Goal: Task Accomplishment & Management: Manage account settings

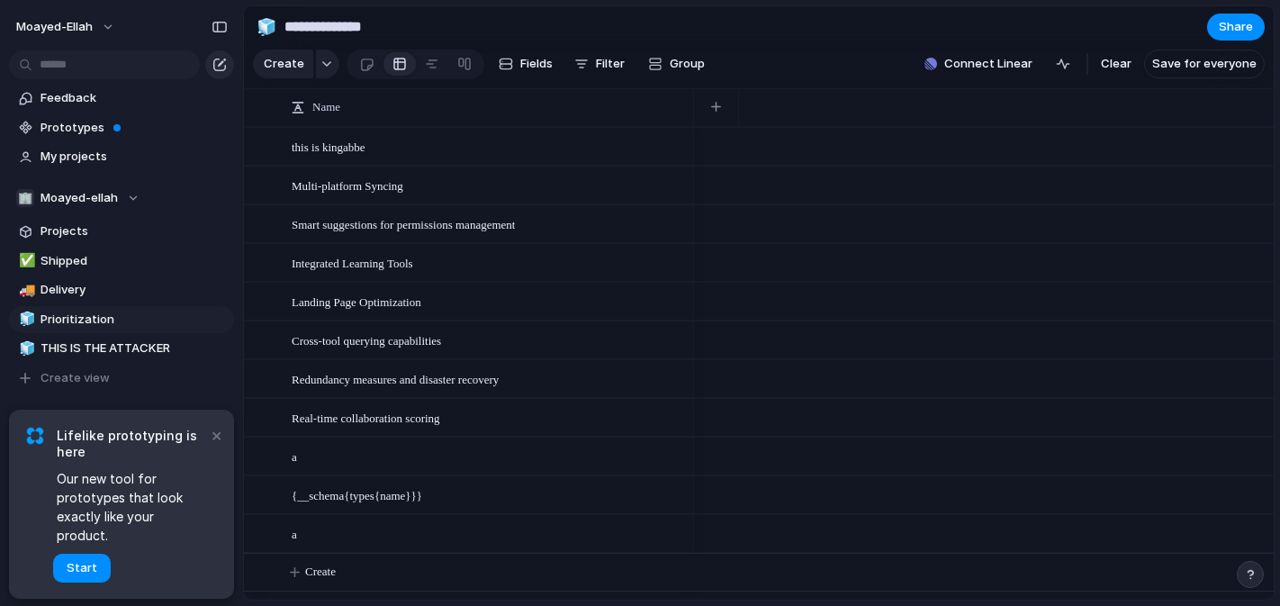
click at [218, 62] on div "button" at bounding box center [219, 65] width 14 height 14
click at [226, 73] on button "button" at bounding box center [219, 64] width 29 height 29
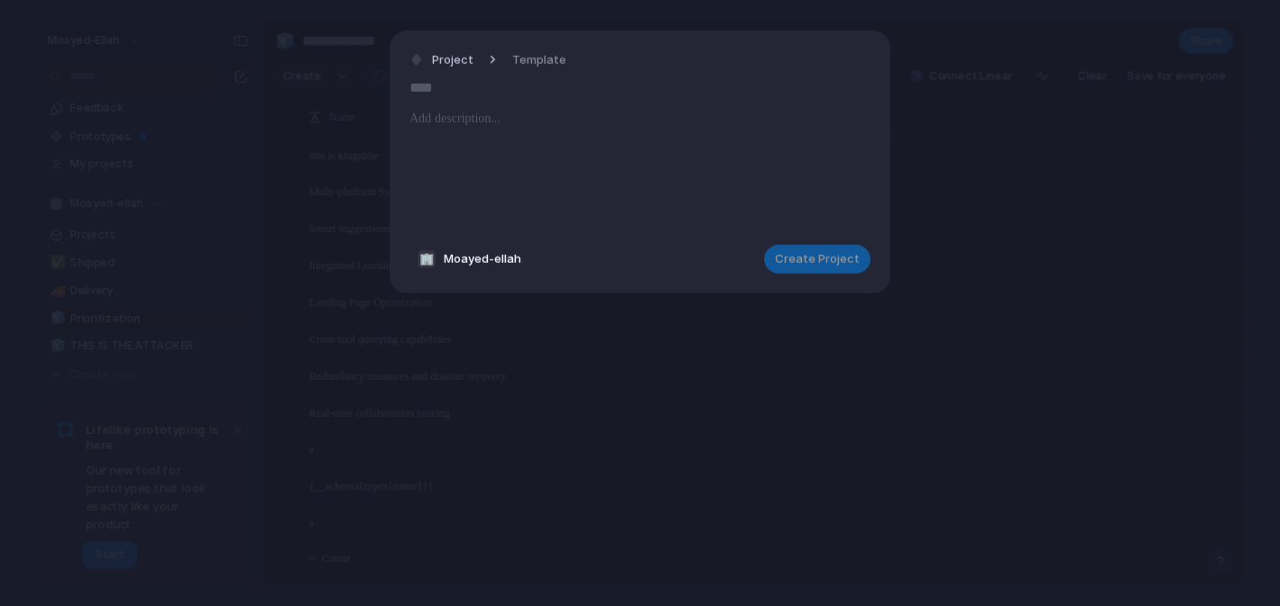
type input "*"
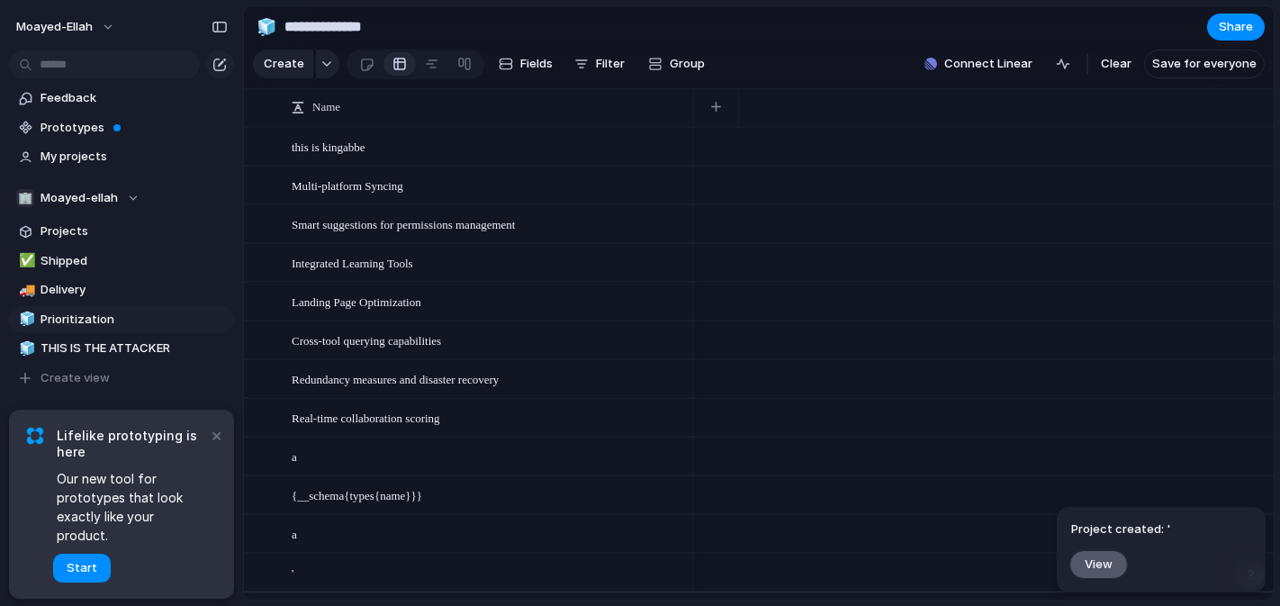
click at [1096, 552] on button "View" at bounding box center [1099, 563] width 59 height 29
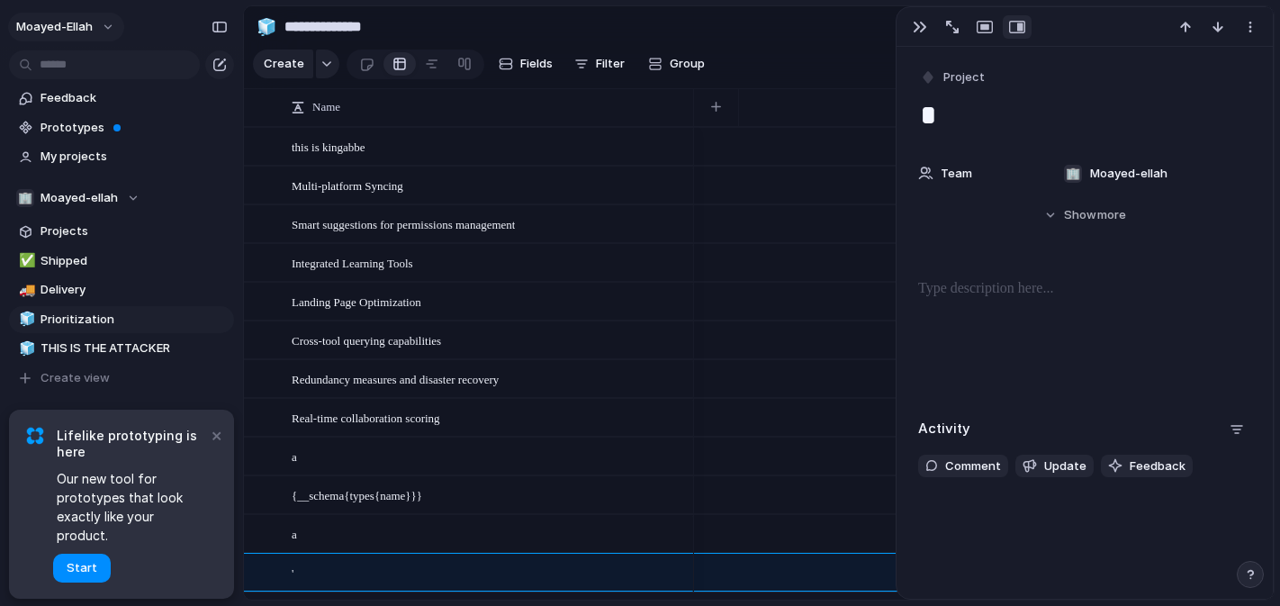
click at [89, 26] on span "moayed-ellah" at bounding box center [54, 27] width 77 height 18
click at [110, 95] on span "Invite members" at bounding box center [84, 96] width 86 height 18
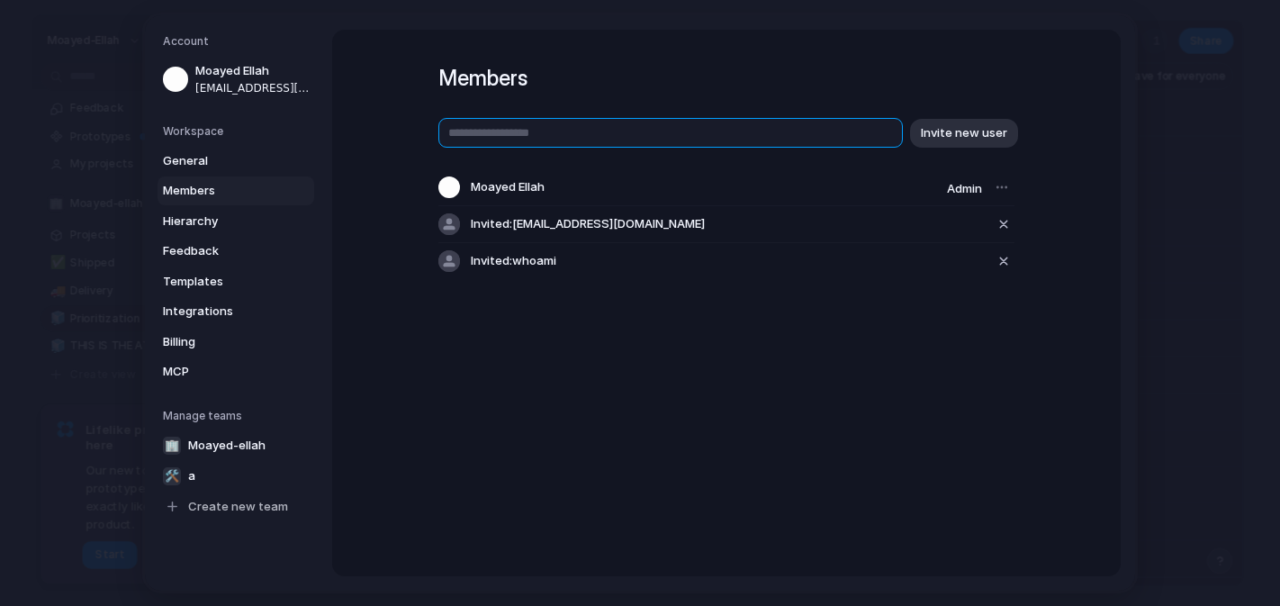
click at [621, 138] on input "text" at bounding box center [670, 133] width 465 height 30
type input "*"
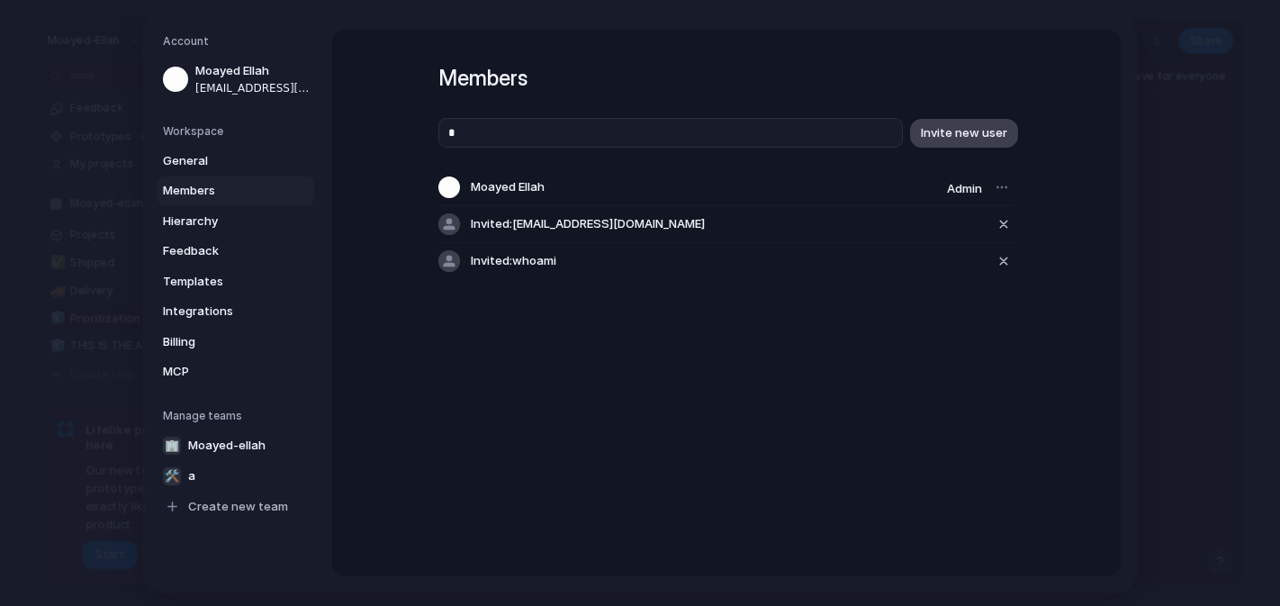
click at [950, 129] on span "Invite new user" at bounding box center [964, 133] width 86 height 18
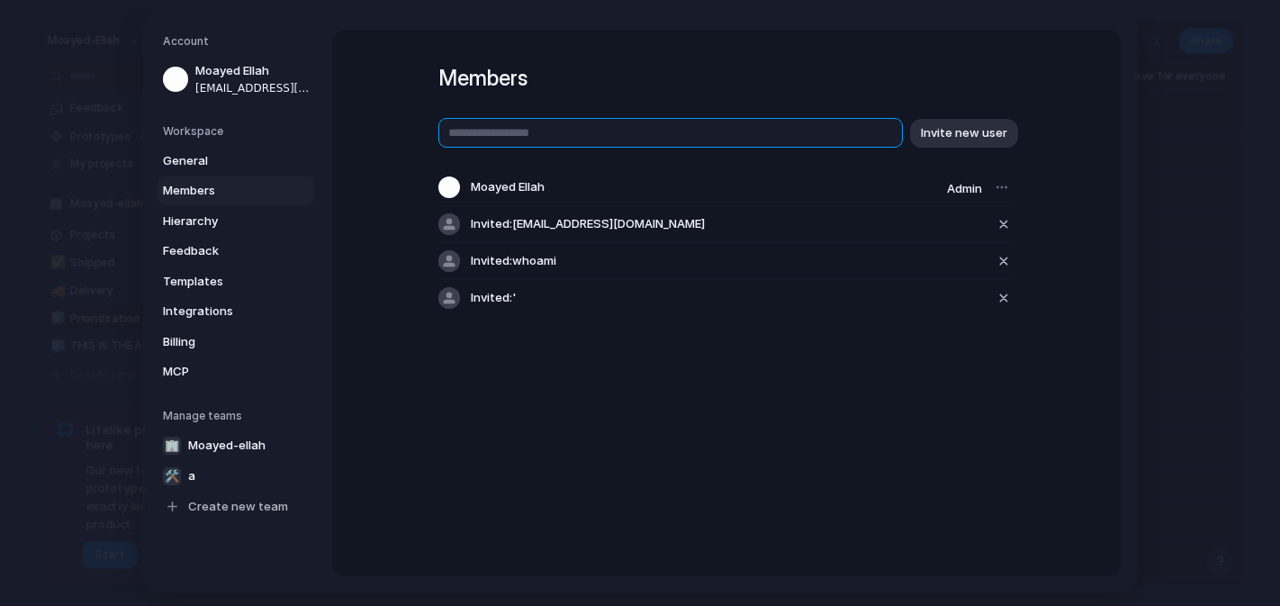
click at [878, 131] on input "text" at bounding box center [670, 133] width 465 height 30
type input "**********"
click at [992, 148] on div "**********" at bounding box center [726, 217] width 576 height 198
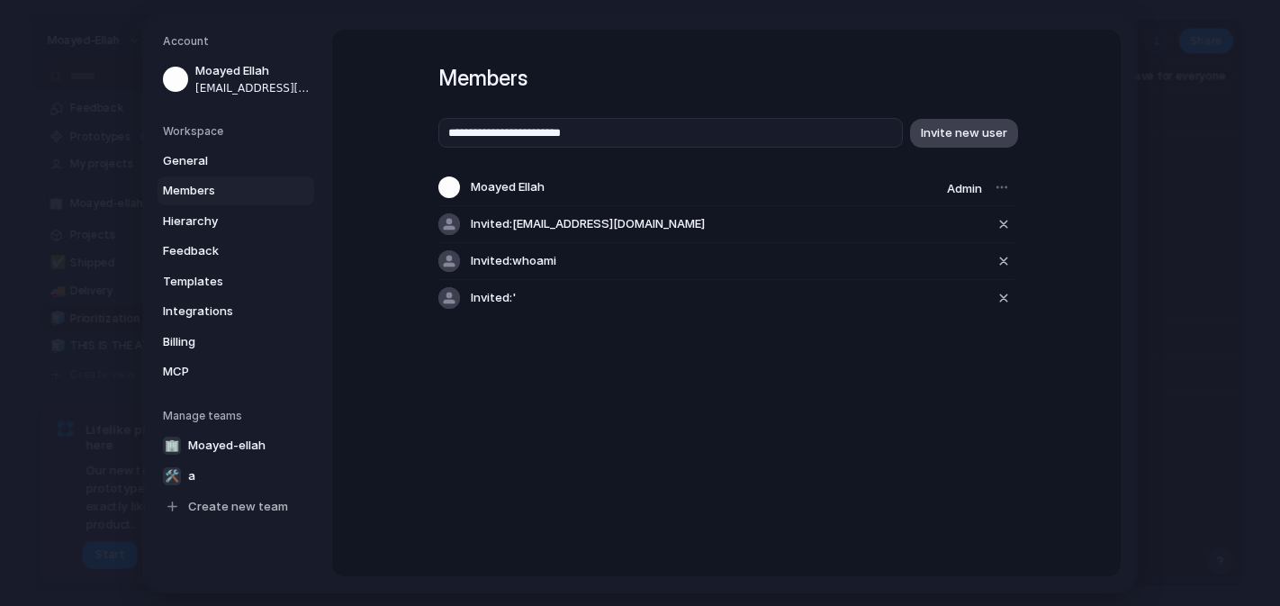
click at [998, 141] on button "Invite new user" at bounding box center [964, 132] width 108 height 29
